Goal: Navigation & Orientation: Understand site structure

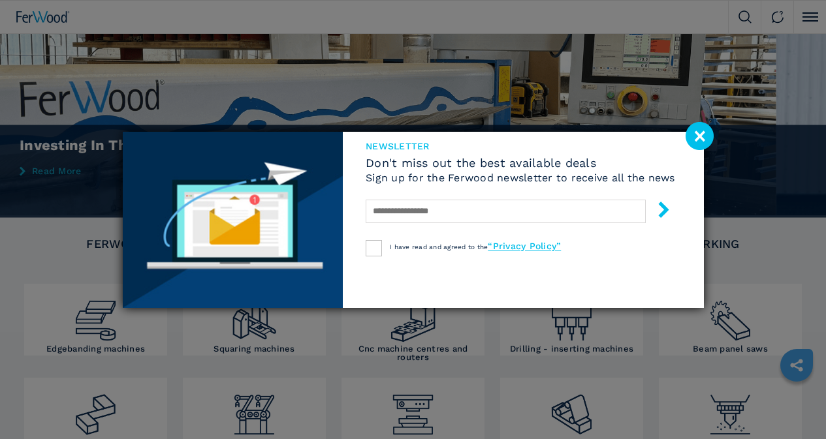
click at [701, 137] on image at bounding box center [700, 136] width 28 height 28
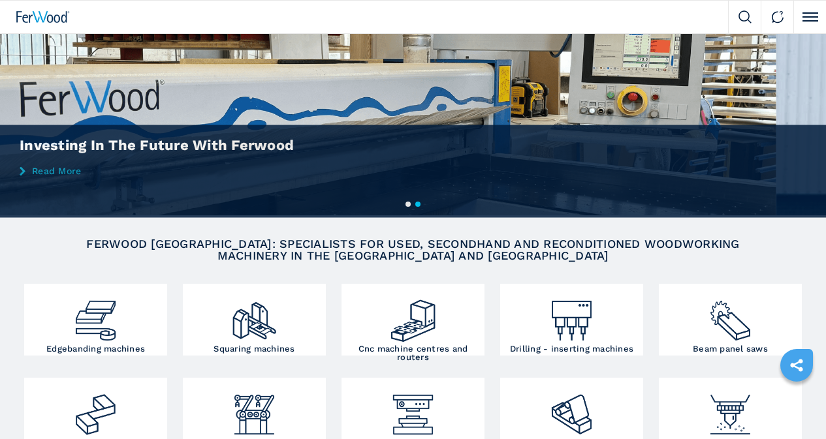
click at [0, 0] on link "Company" at bounding box center [0, 0] width 0 height 0
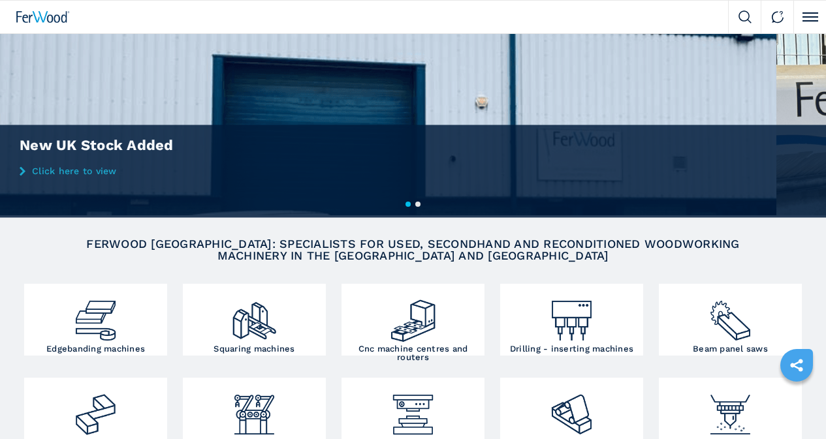
click at [0, 0] on link "Company" at bounding box center [0, 0] width 0 height 0
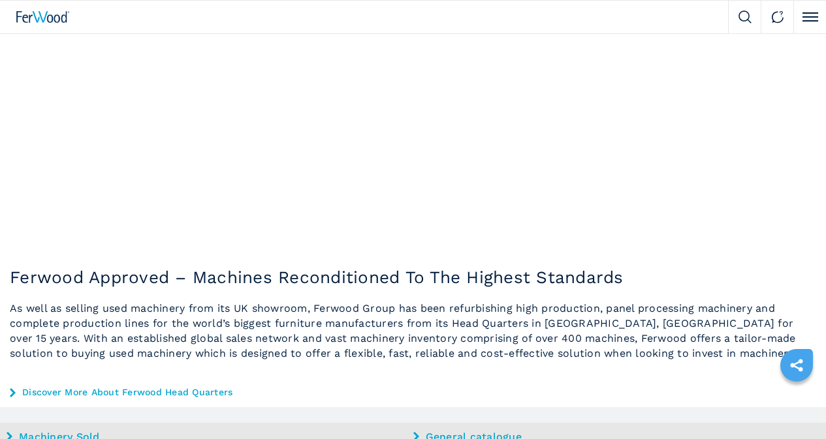
scroll to position [718, 0]
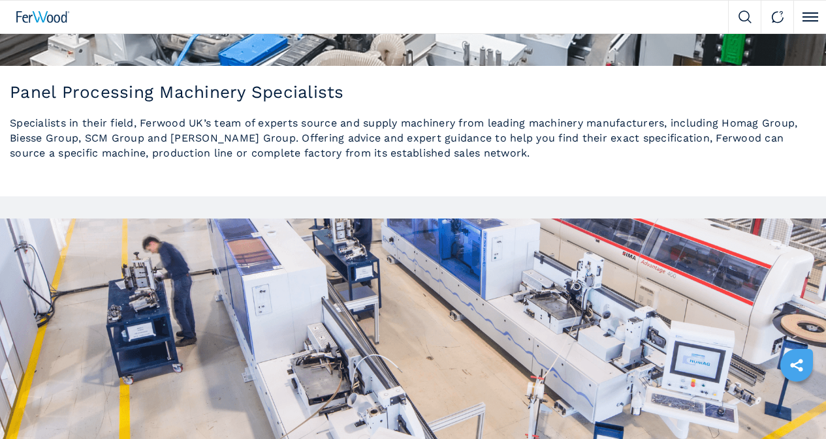
click at [0, 0] on img at bounding box center [0, 0] width 0 height 0
